Goal: Information Seeking & Learning: Learn about a topic

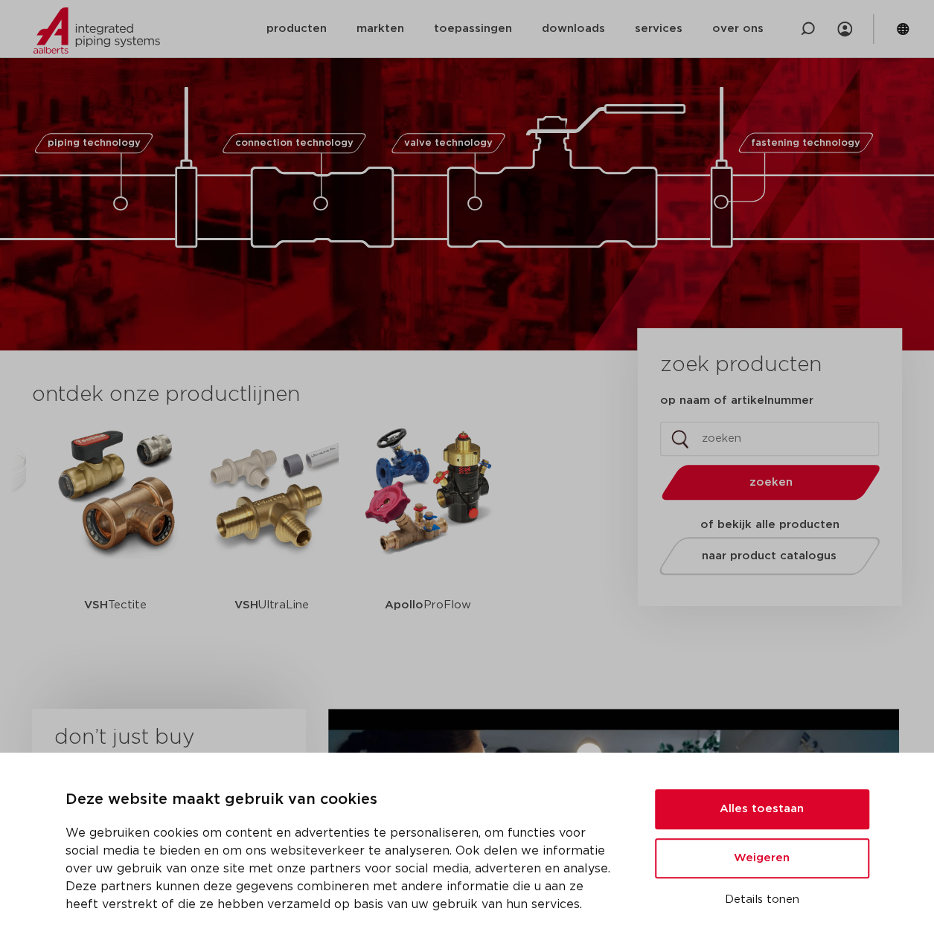
scroll to position [149, 0]
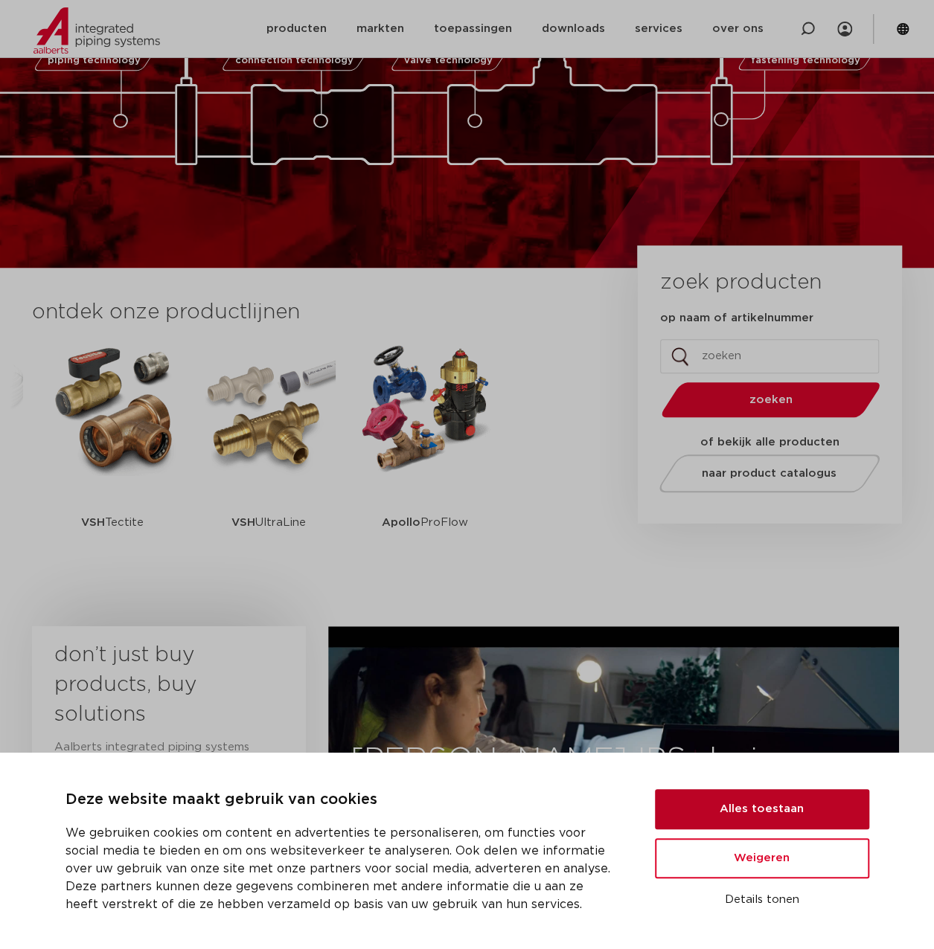
click at [769, 812] on button "Alles toestaan" at bounding box center [762, 809] width 214 height 40
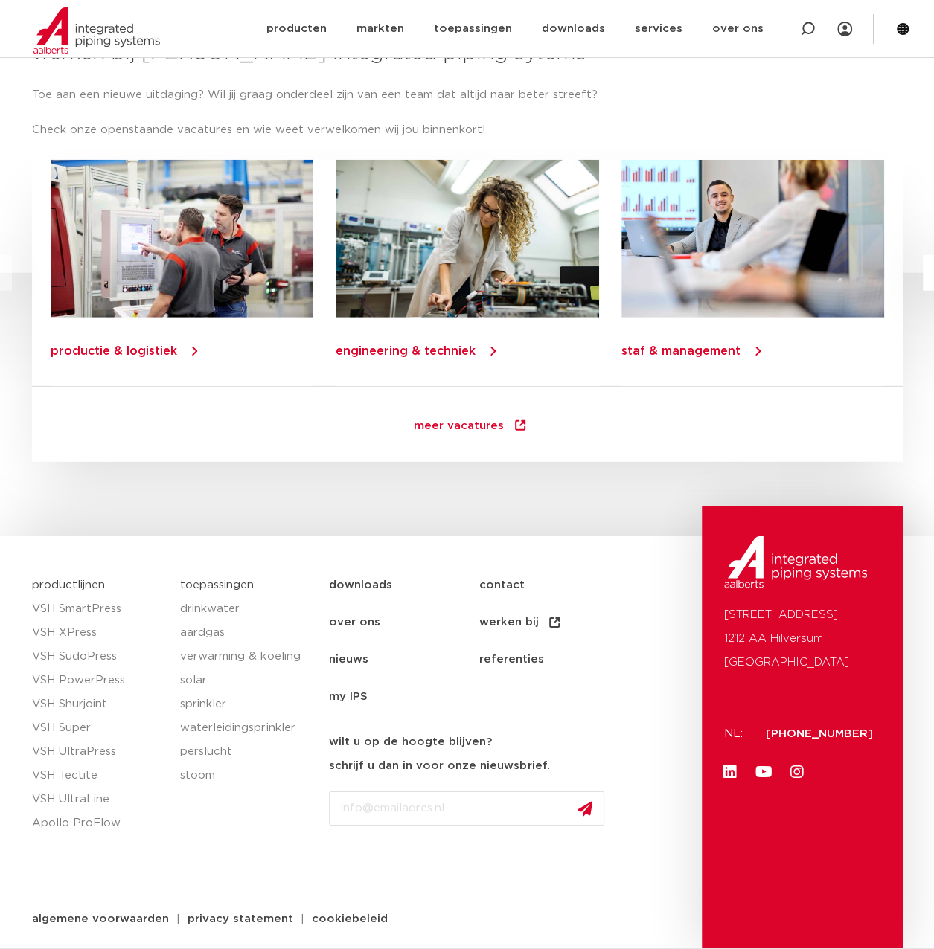
scroll to position [1873, 0]
click at [368, 619] on link "over ons" at bounding box center [404, 621] width 150 height 37
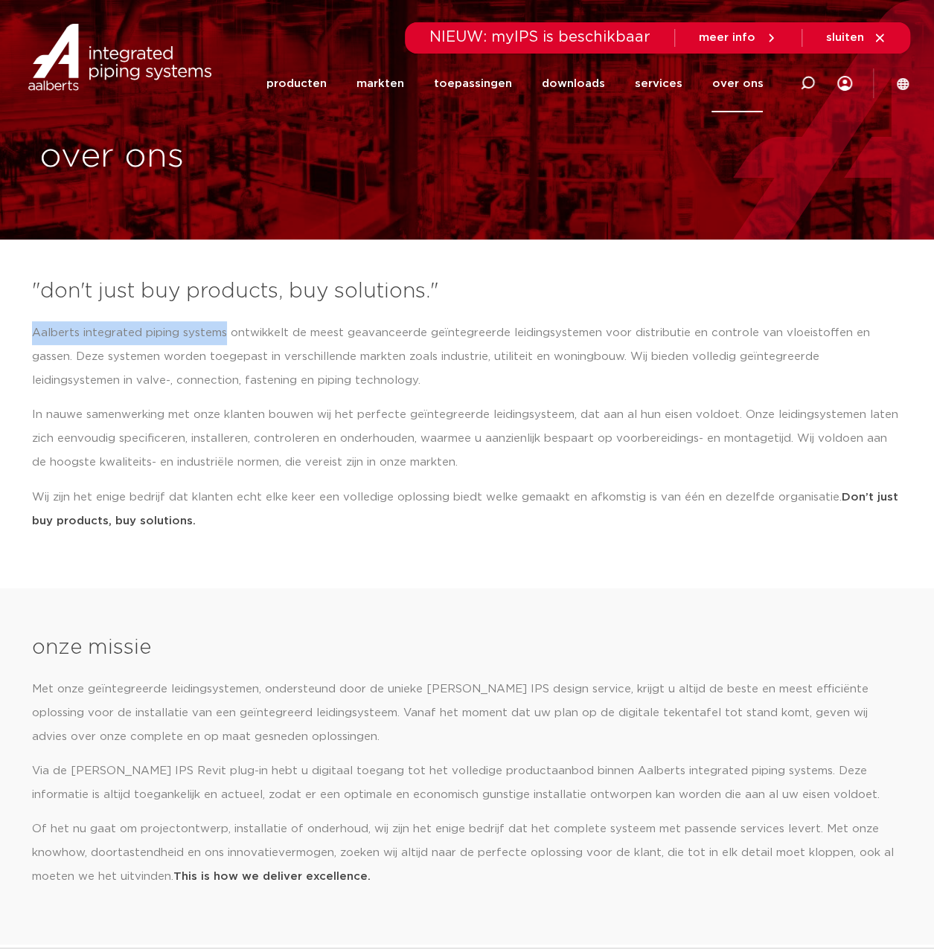
drag, startPoint x: 34, startPoint y: 333, endPoint x: 223, endPoint y: 340, distance: 189.1
click at [223, 340] on p "Aalberts integrated piping systems ontwikkelt de meest geavanceerde geïntegreer…" at bounding box center [467, 356] width 870 height 71
copy p "[PERSON_NAME] integrated piping systems"
